Goal: Find specific page/section: Find specific page/section

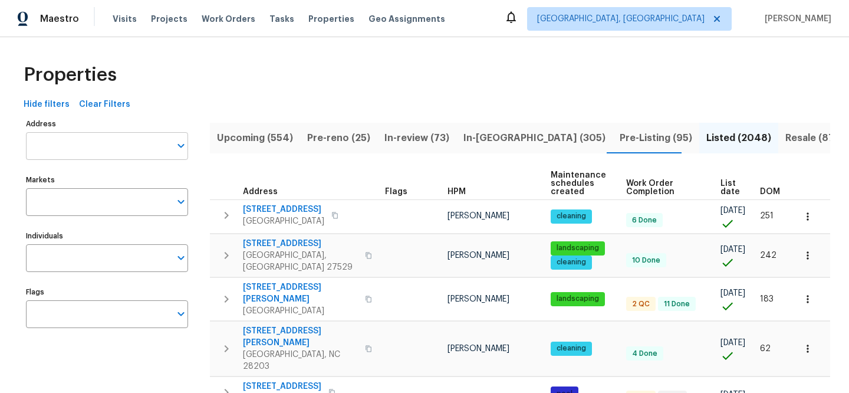
click at [117, 144] on input "Address" at bounding box center [98, 146] width 144 height 28
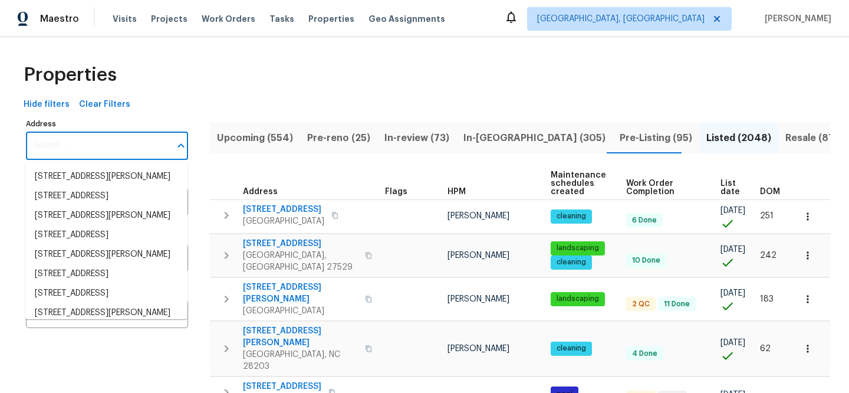
paste input "[STREET_ADDRESS]"
type input "[STREET_ADDRESS]"
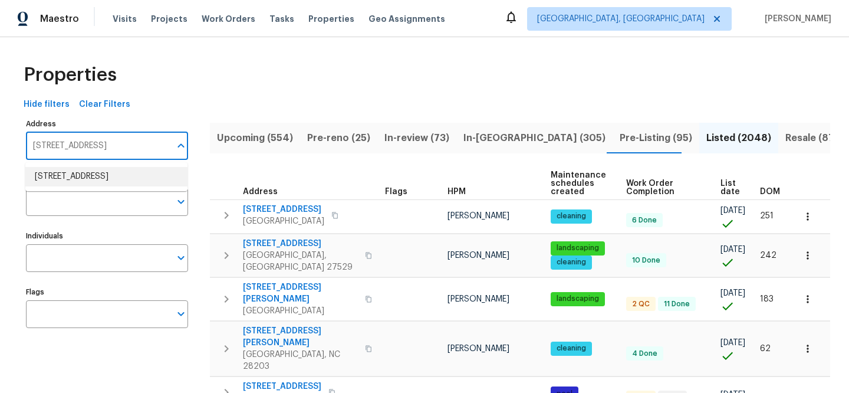
click at [121, 178] on li "[STREET_ADDRESS]" at bounding box center [106, 176] width 162 height 19
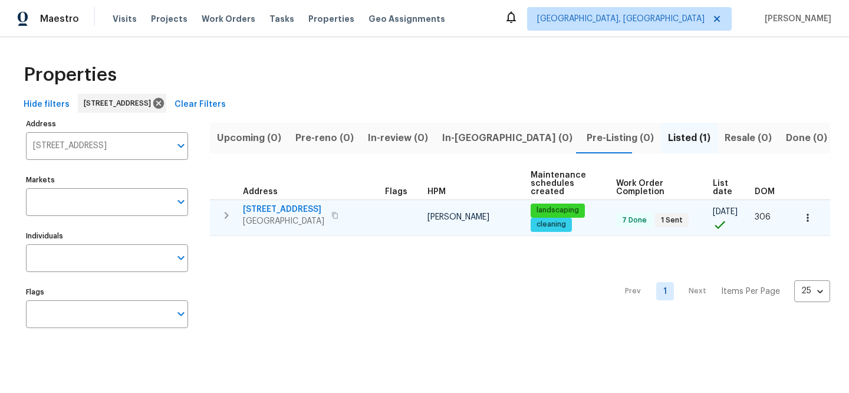
click at [267, 208] on span "[STREET_ADDRESS]" at bounding box center [283, 209] width 81 height 12
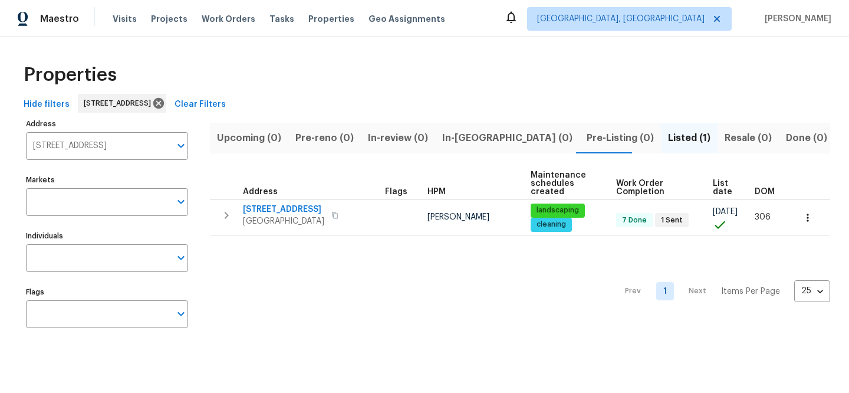
click at [226, 101] on span "Clear Filters" at bounding box center [200, 104] width 51 height 15
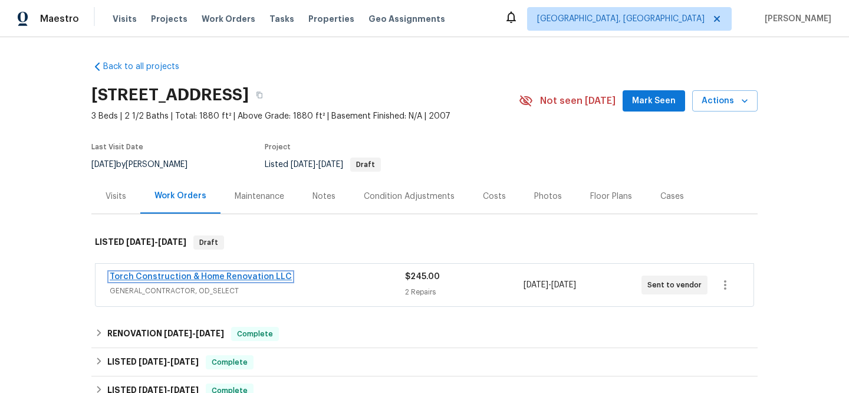
click at [232, 275] on link "Torch Construction & Home Renovation LLC" at bounding box center [201, 276] width 182 height 8
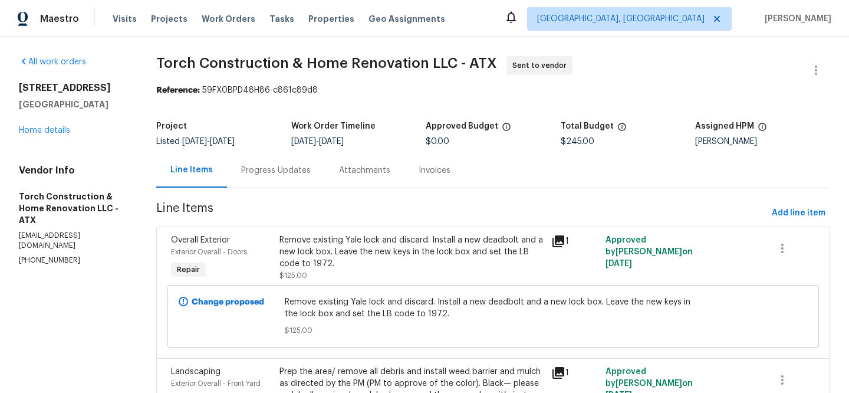
click at [553, 239] on icon at bounding box center [559, 241] width 12 height 12
